Goal: Information Seeking & Learning: Learn about a topic

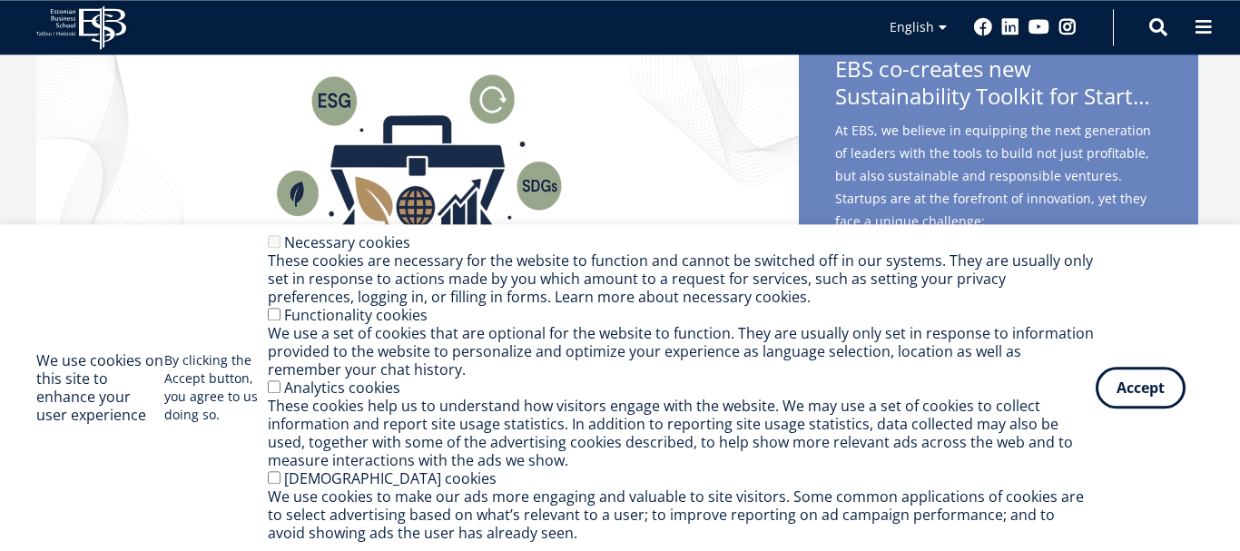
scroll to position [488, 0]
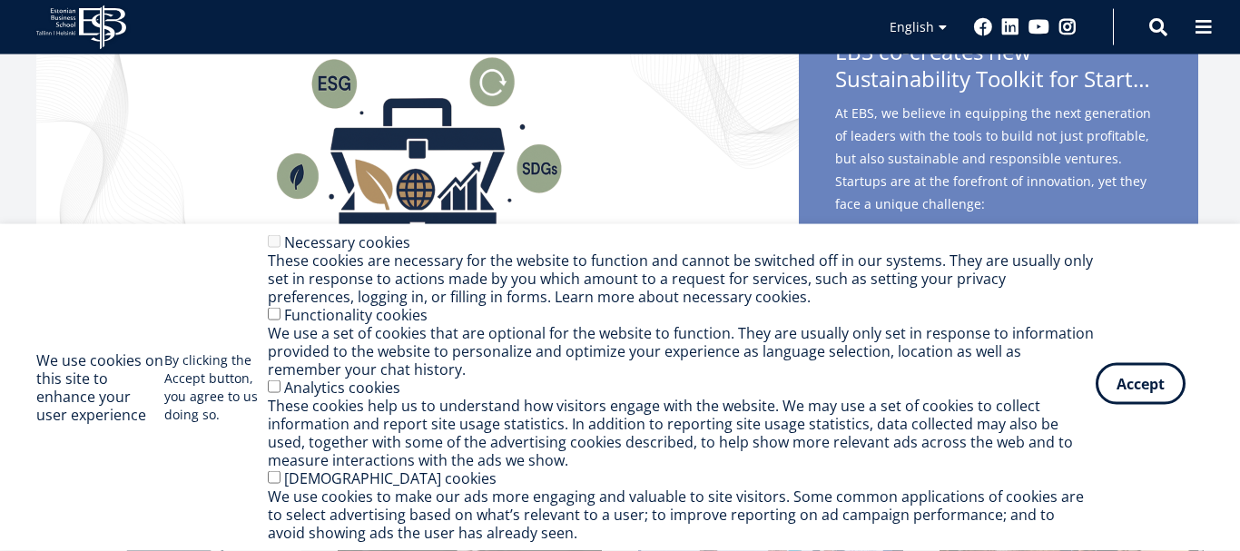
click at [1172, 393] on button "Accept" at bounding box center [1140, 384] width 90 height 42
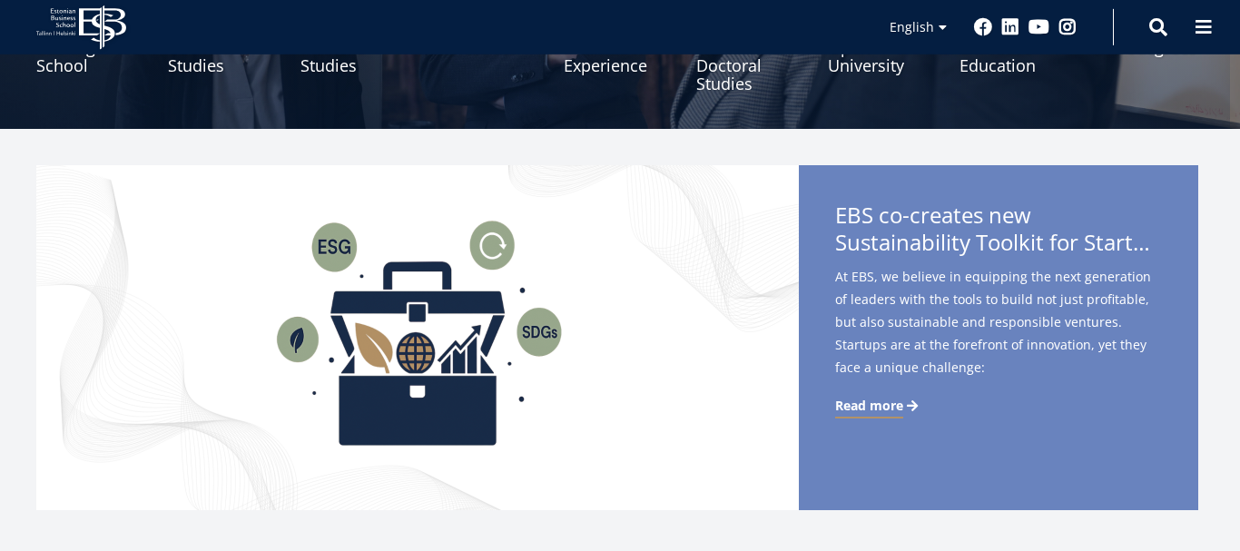
scroll to position [0, 0]
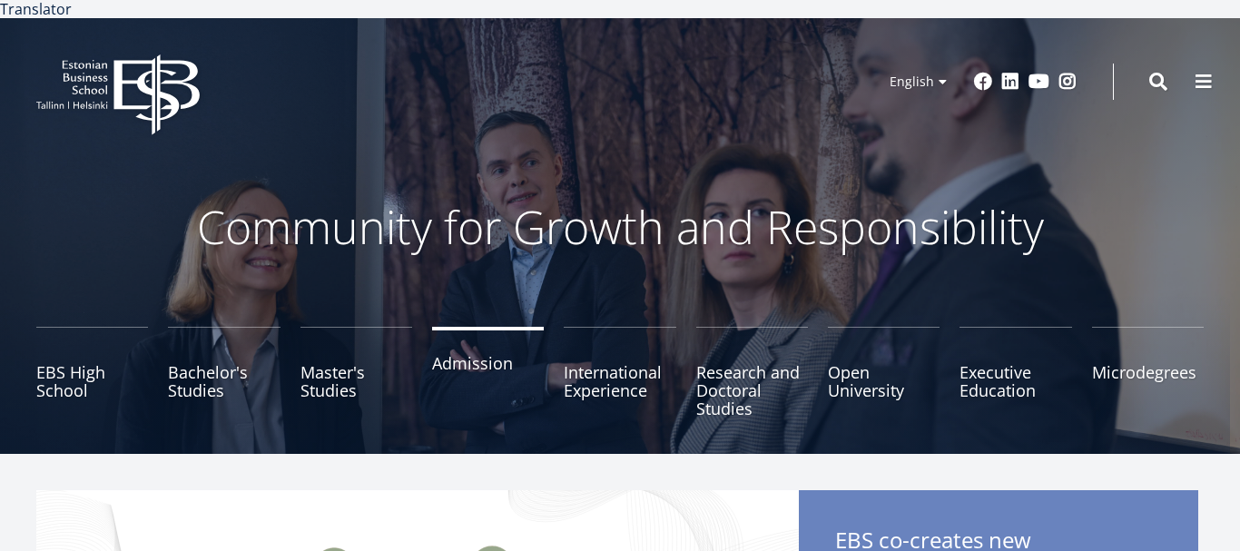
click at [474, 344] on link "Admission" at bounding box center [488, 372] width 112 height 91
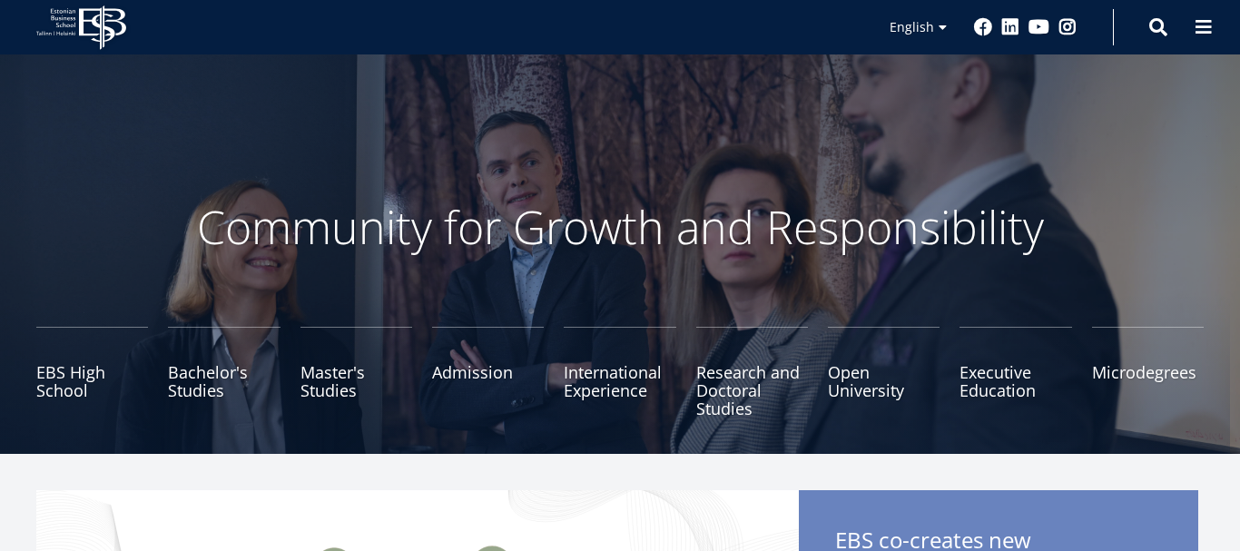
scroll to position [25, 0]
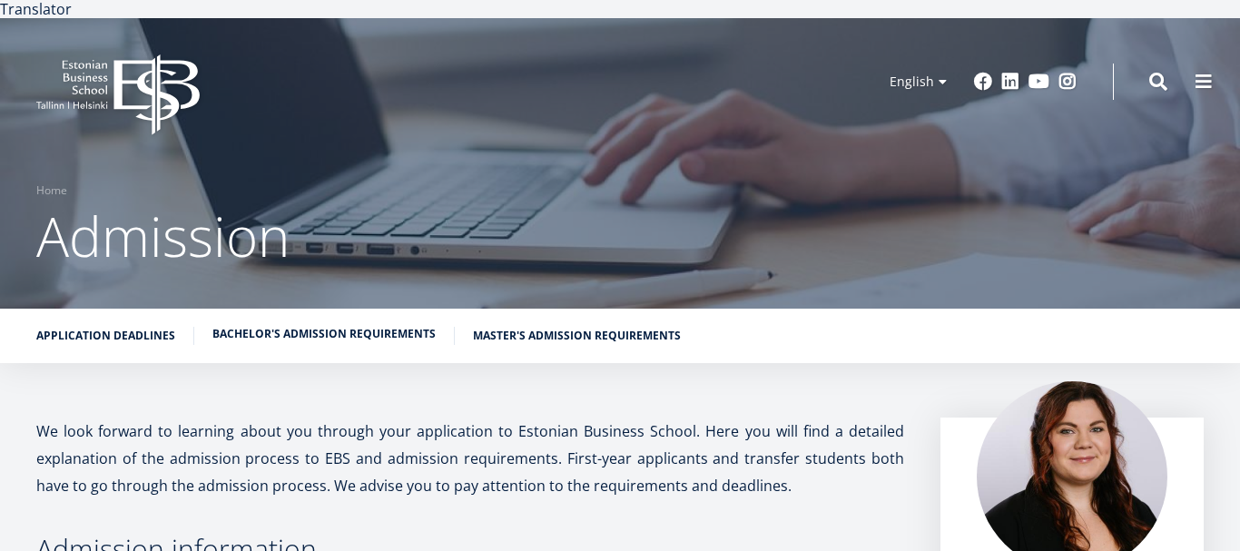
click at [387, 325] on link "Bachelor's admission requirements" at bounding box center [323, 334] width 223 height 18
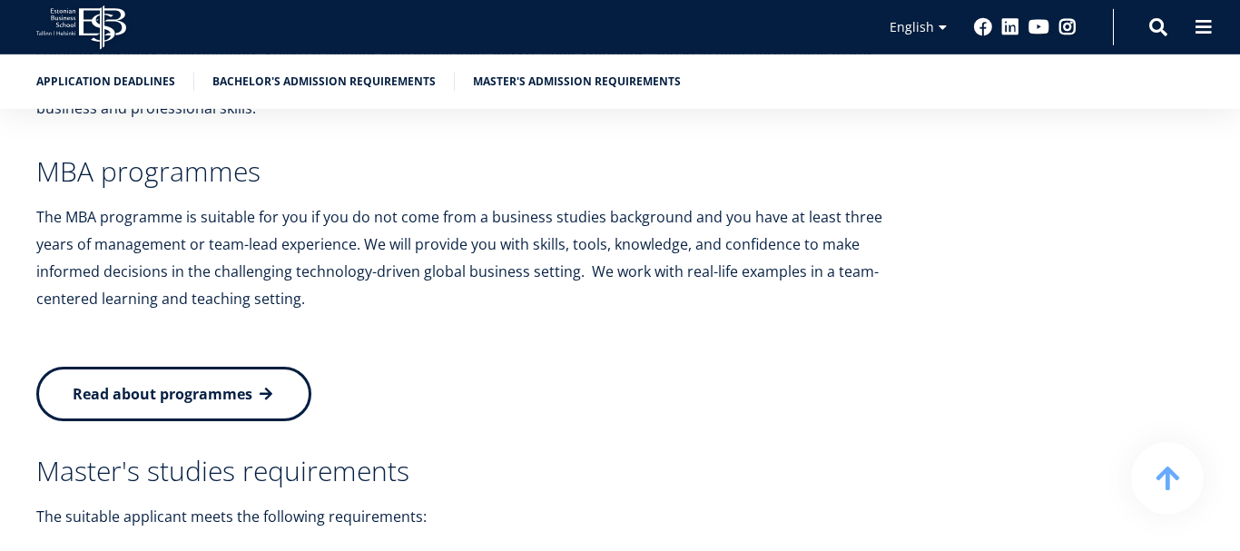
scroll to position [3631, 0]
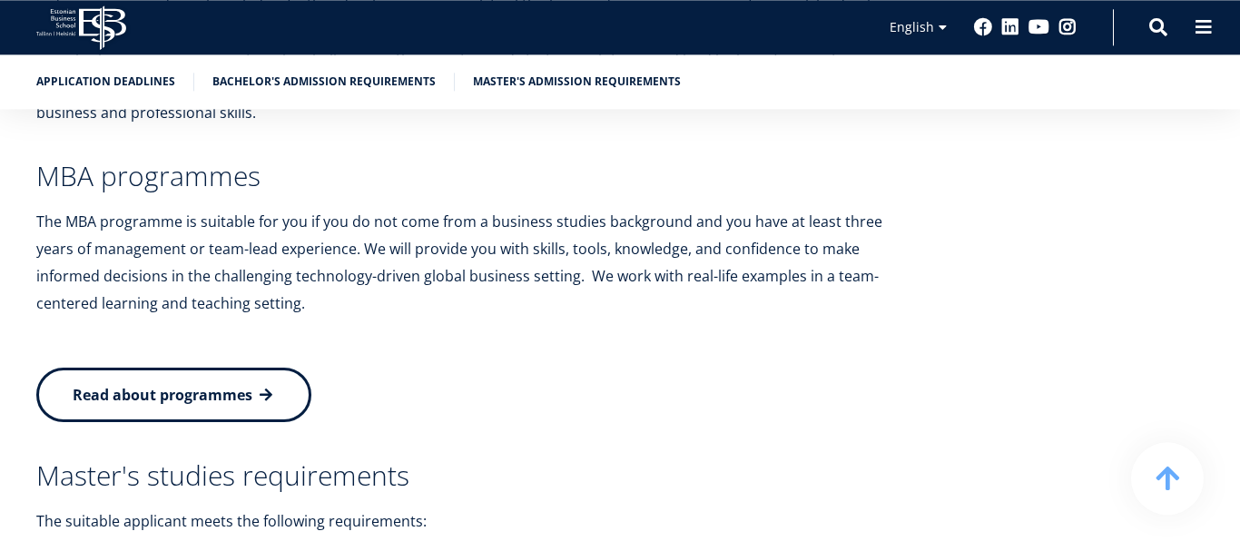
click at [195, 385] on span "Read about programmes" at bounding box center [163, 395] width 180 height 20
